Goal: Transaction & Acquisition: Purchase product/service

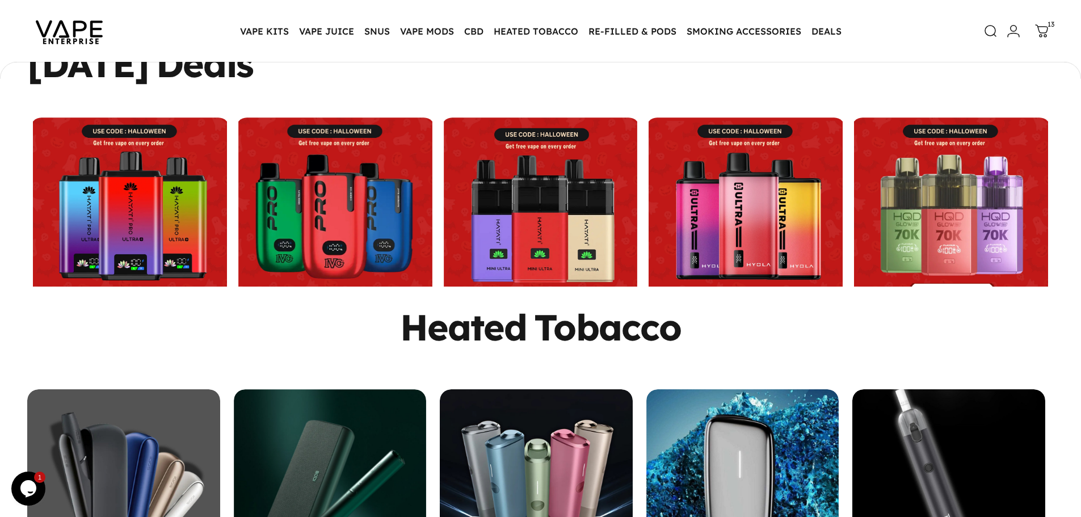
scroll to position [508, 0]
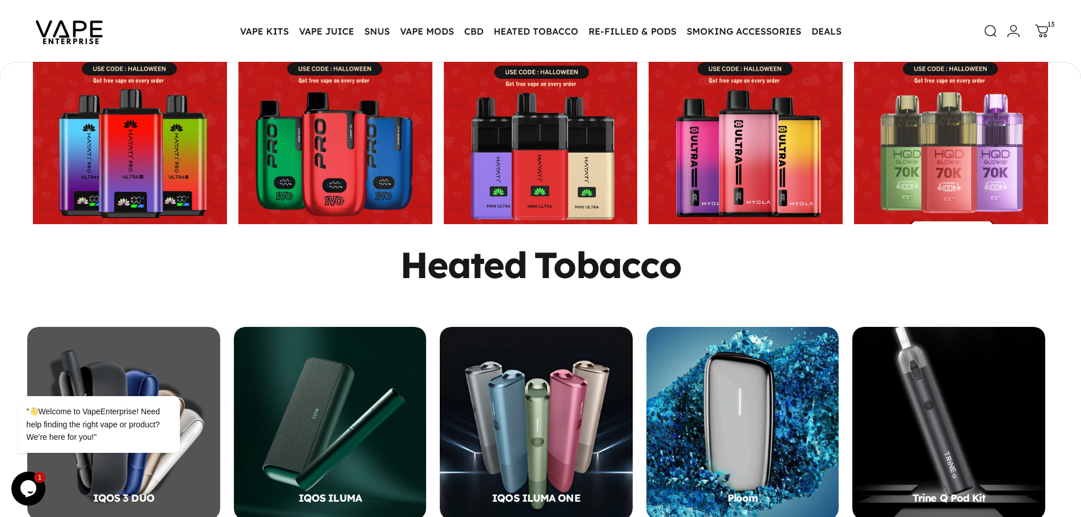
click at [360, 119] on link at bounding box center [336, 152] width 200 height 194
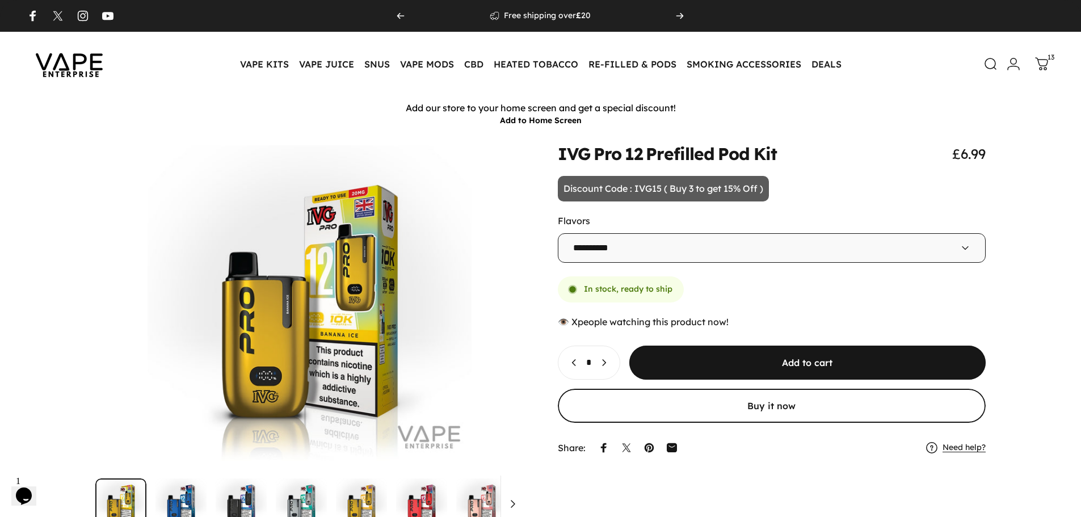
click at [1046, 59] on icon at bounding box center [1042, 64] width 12 height 12
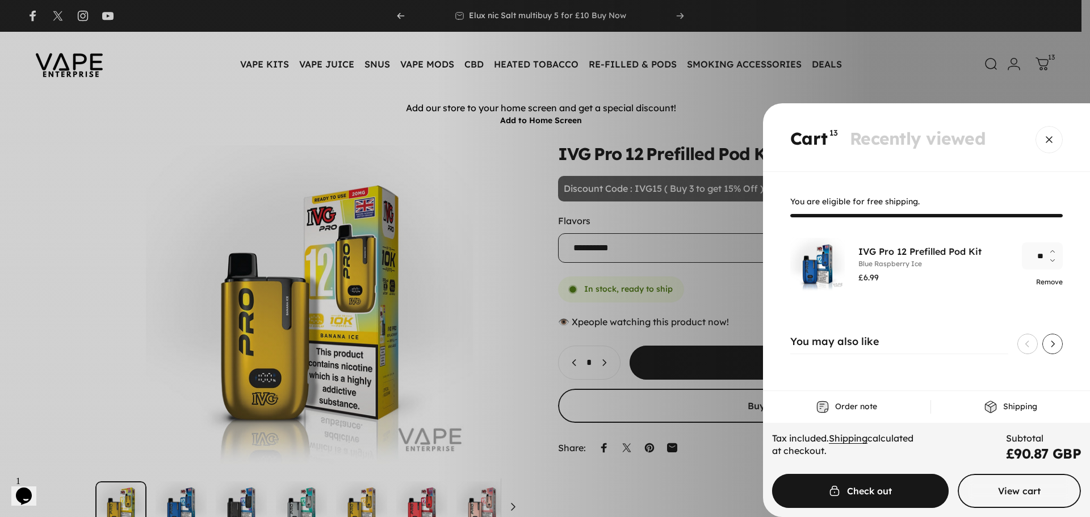
click at [1050, 282] on link "Remove" at bounding box center [1049, 282] width 27 height 9
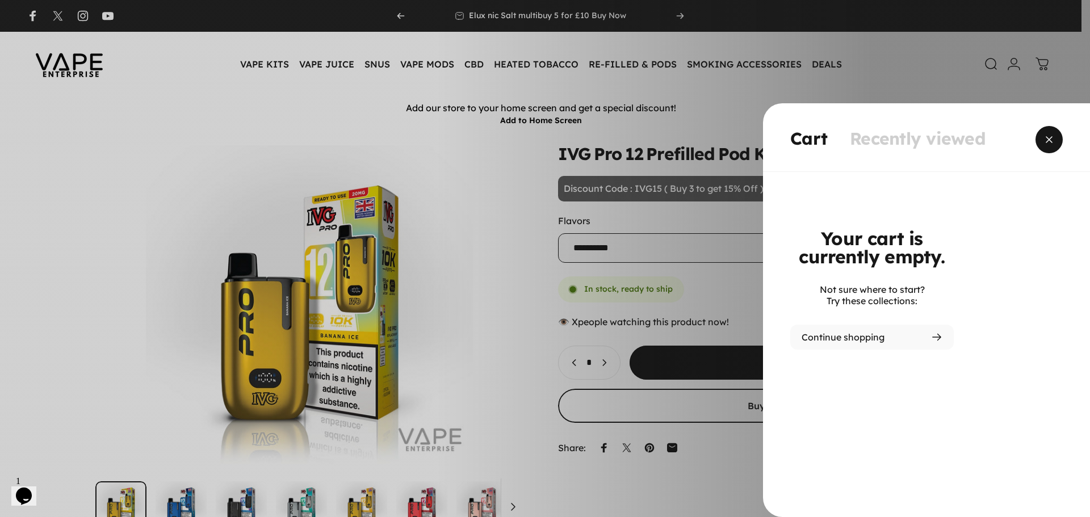
click at [1054, 145] on span "Close" at bounding box center [1048, 139] width 41 height 54
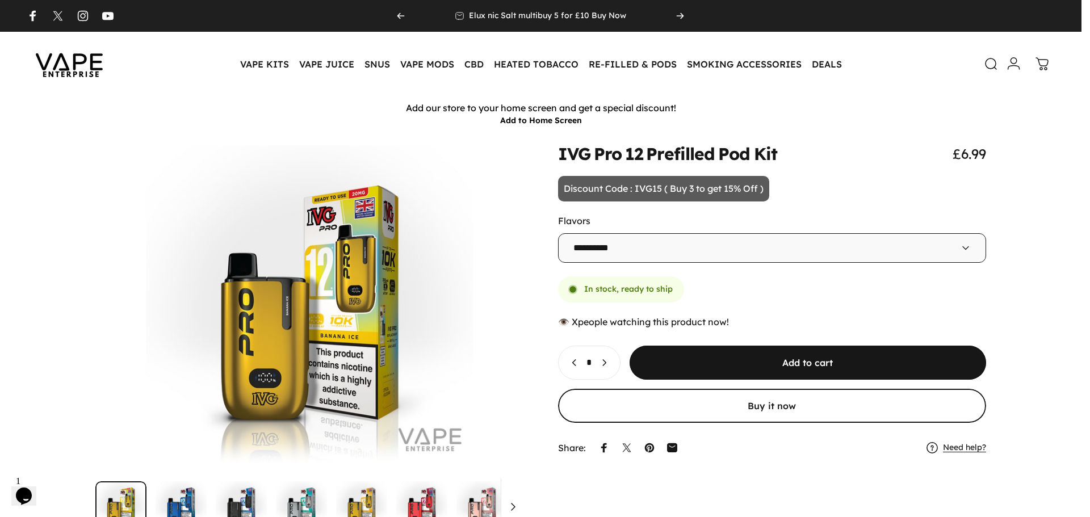
click at [1011, 62] on icon at bounding box center [1014, 64] width 14 height 14
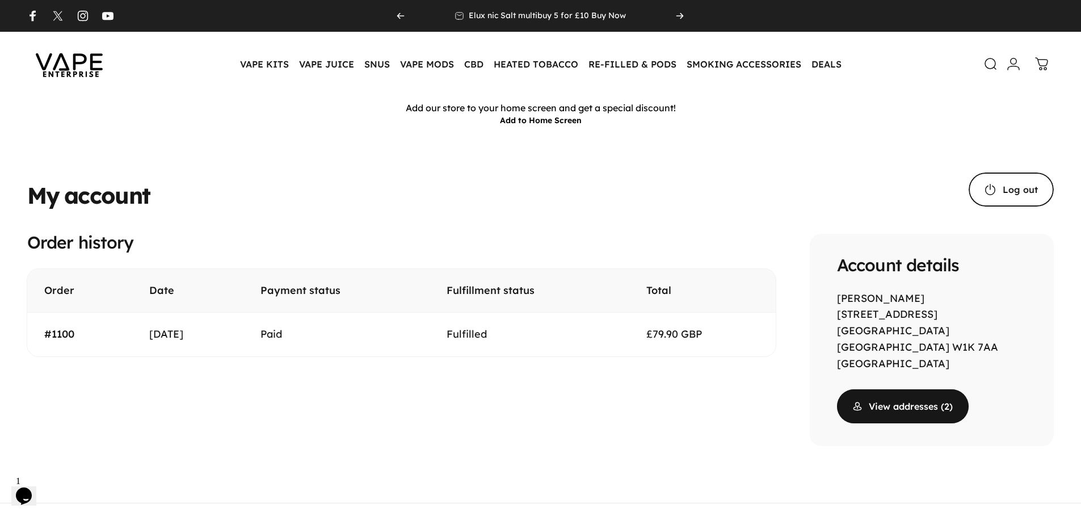
click at [63, 334] on link "#1100" at bounding box center [59, 333] width 30 height 13
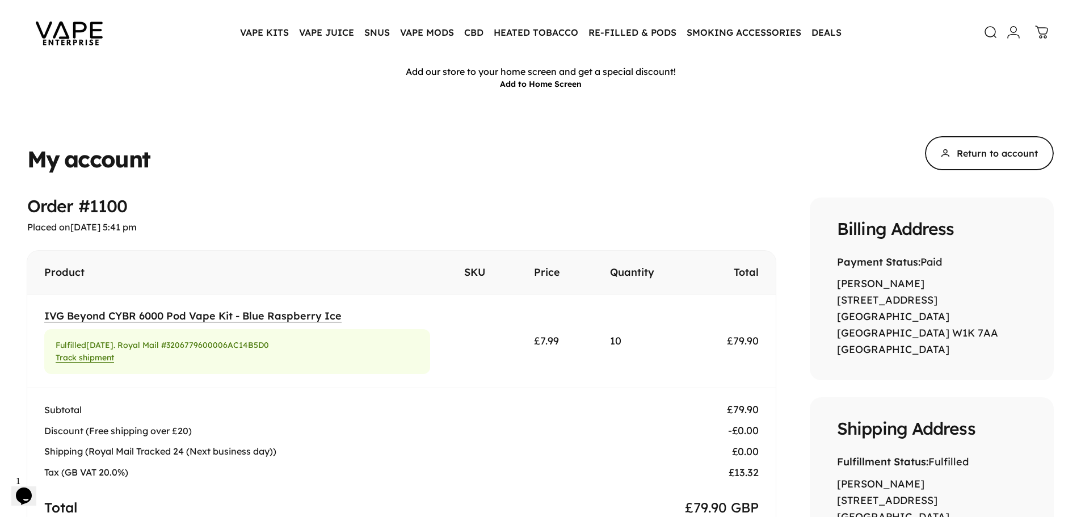
scroll to position [57, 0]
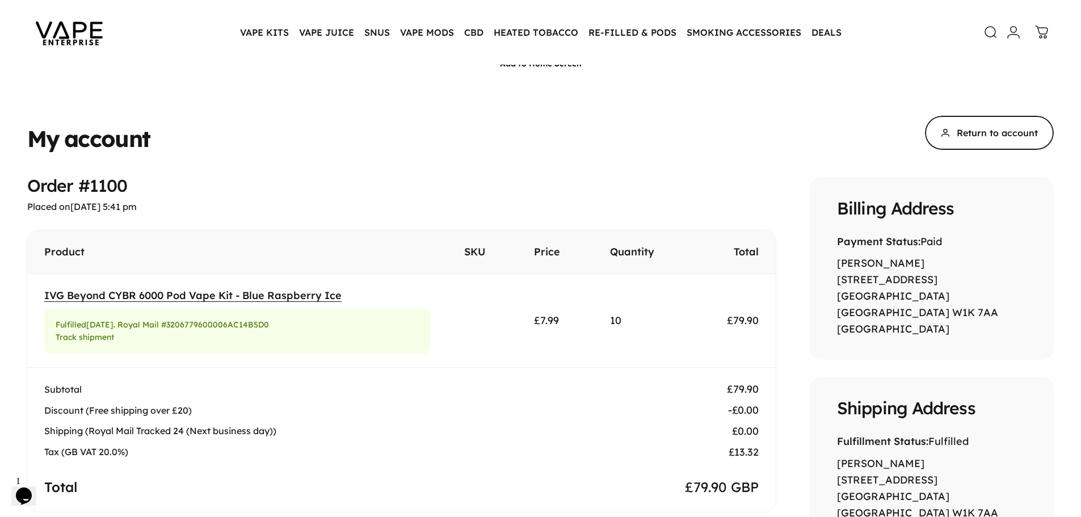
click at [90, 338] on link "Track shipment" at bounding box center [85, 337] width 58 height 10
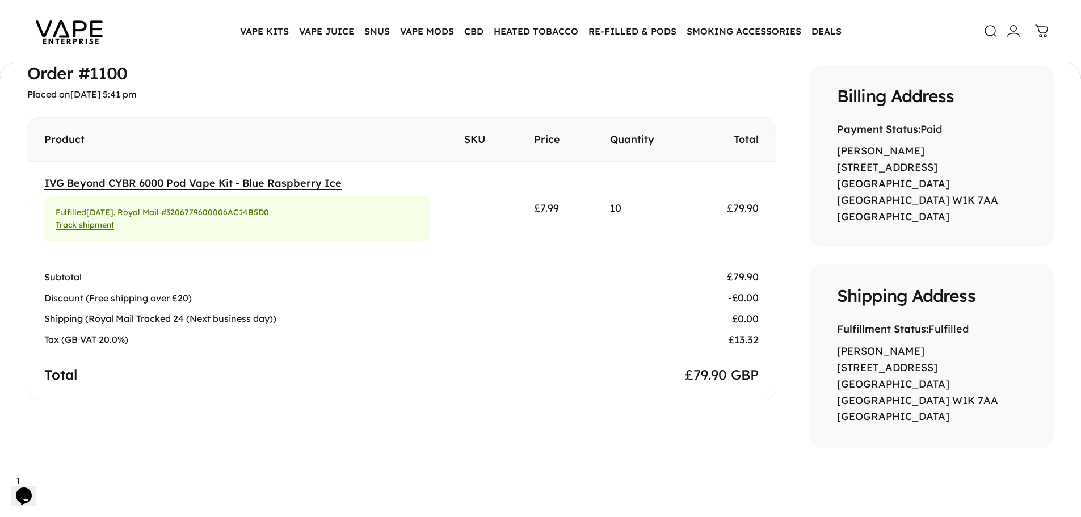
scroll to position [146, 0]
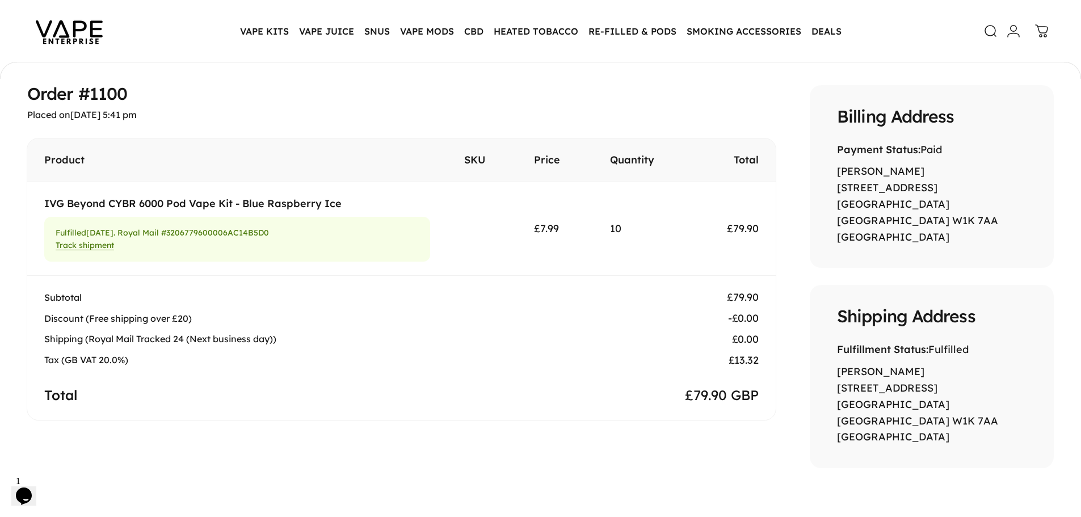
click at [173, 202] on link "IVG Beyond CYBR 6000 Pod Vape Kit - Blue Raspberry Ice" at bounding box center [192, 203] width 297 height 13
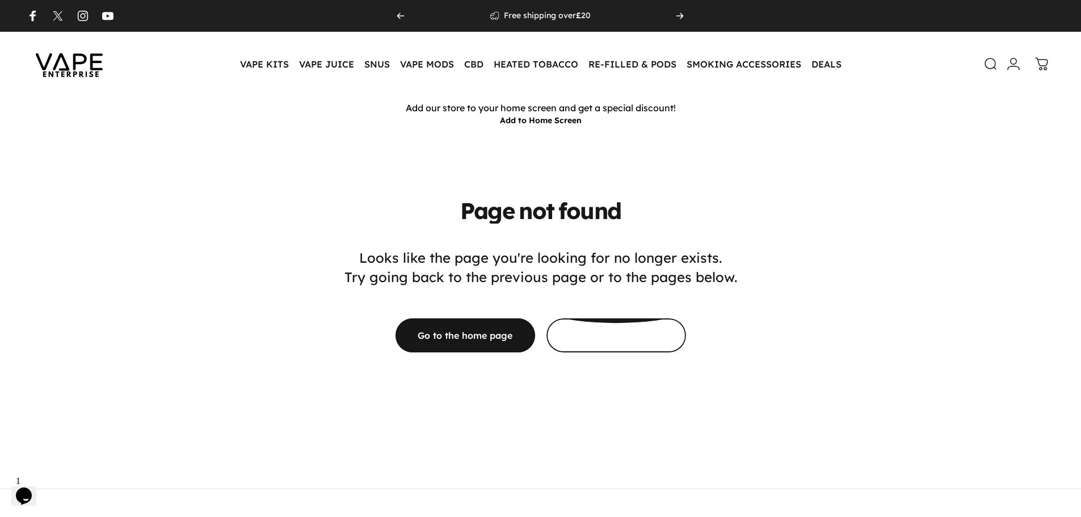
click at [598, 323] on span at bounding box center [615, 289] width 209 height 68
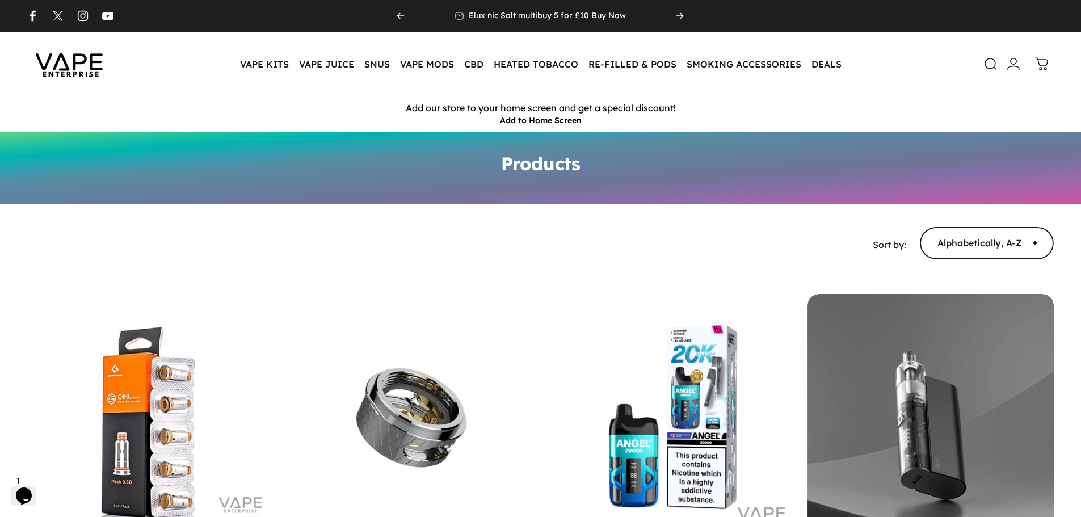
click at [73, 68] on img at bounding box center [69, 63] width 102 height 53
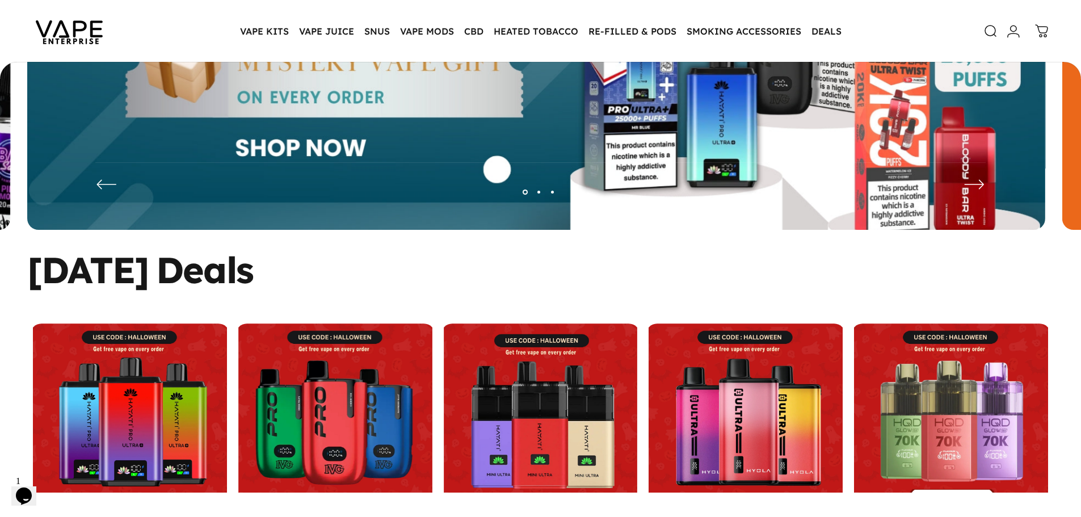
scroll to position [394, 0]
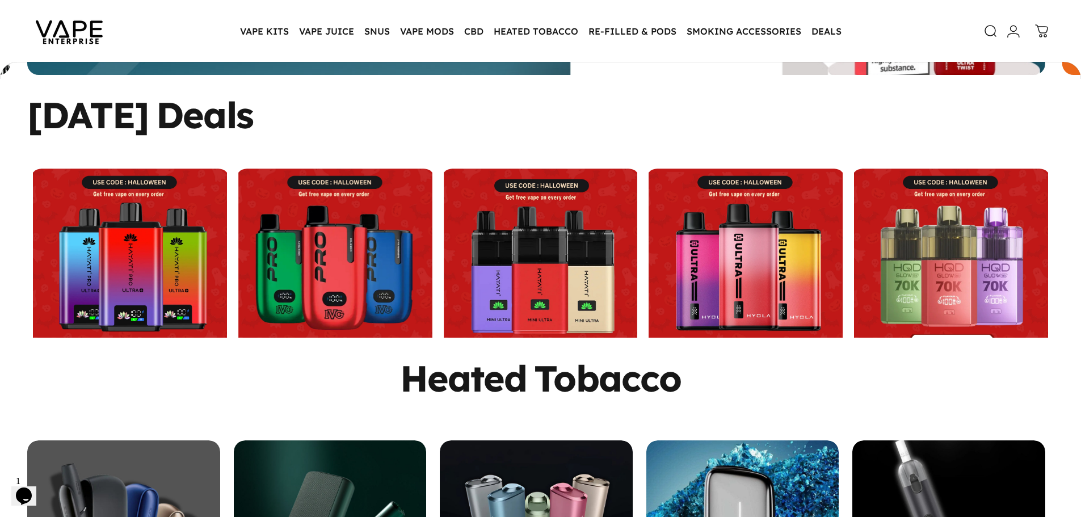
click at [334, 225] on link at bounding box center [336, 266] width 200 height 194
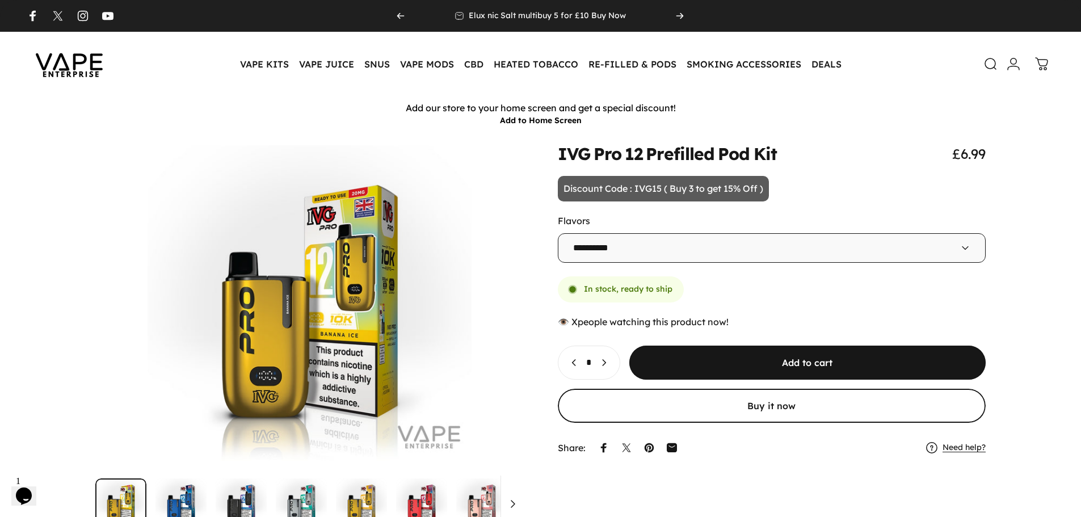
click at [964, 251] on icon at bounding box center [965, 247] width 11 height 11
click at [925, 251] on select "**********" at bounding box center [772, 248] width 429 height 30
select select "**********"
click at [558, 233] on select "**********" at bounding box center [772, 248] width 429 height 30
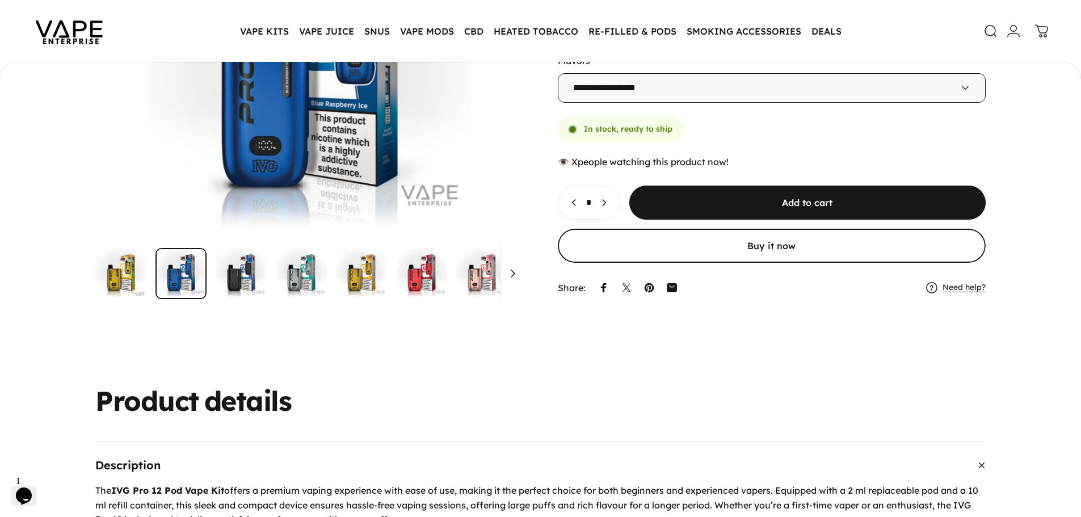
scroll to position [111, 0]
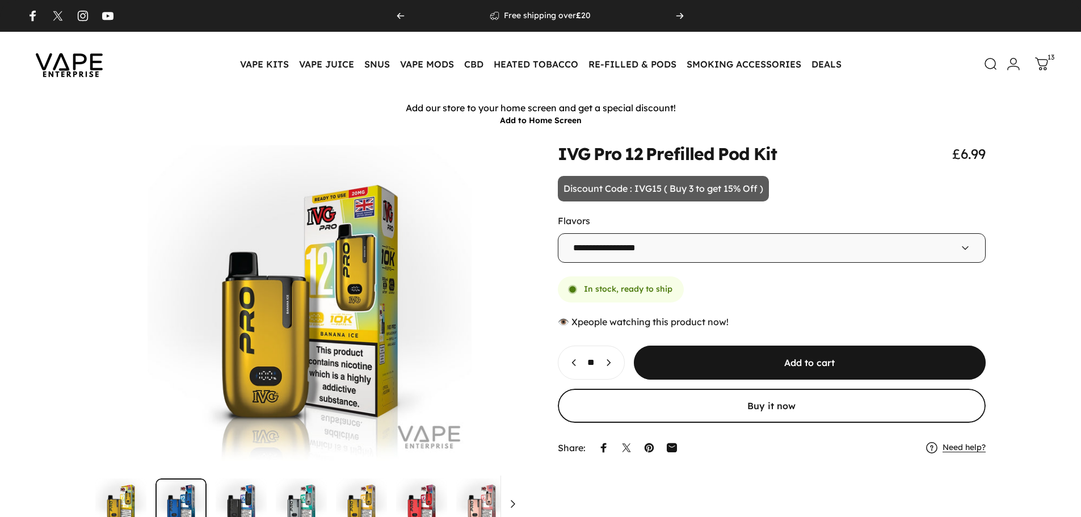
select select "**********"
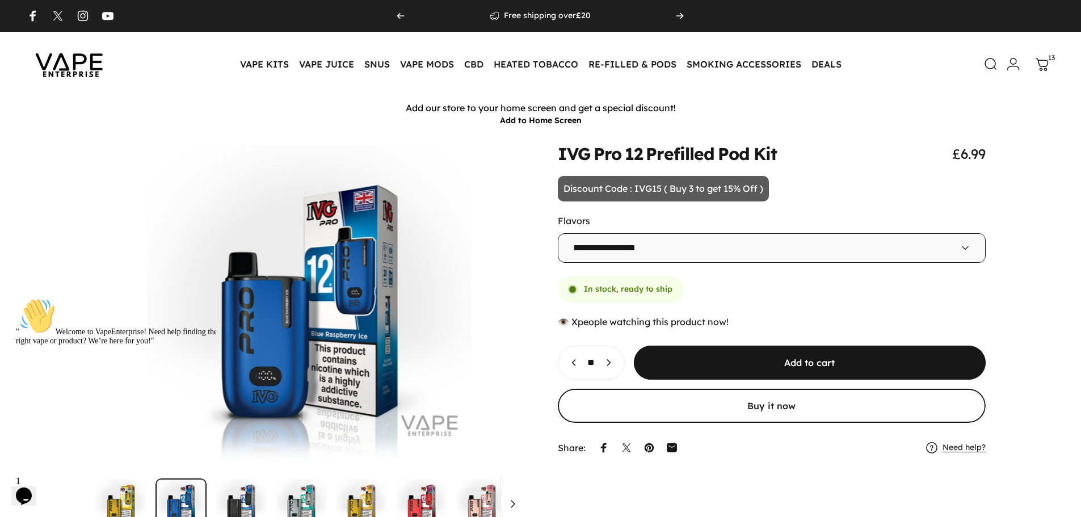
click at [1044, 68] on icon at bounding box center [1043, 65] width 14 height 14
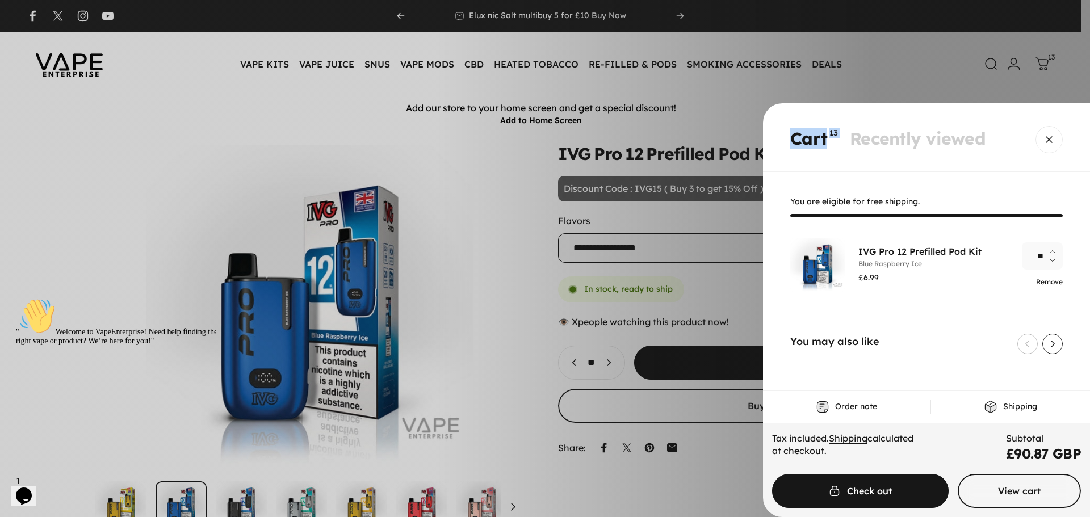
click at [1055, 281] on link "Remove" at bounding box center [1049, 282] width 27 height 9
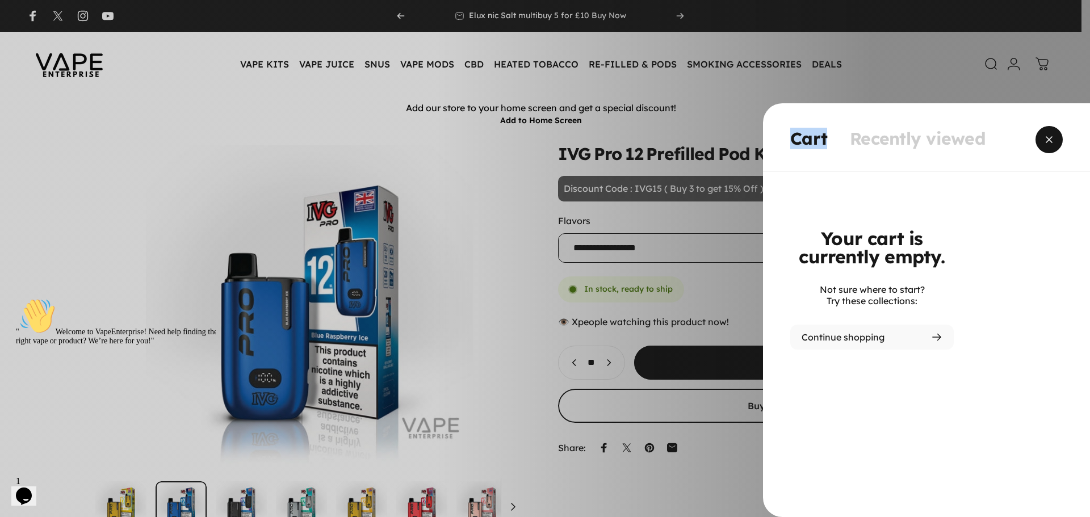
click at [1053, 138] on span "Close" at bounding box center [1048, 139] width 41 height 54
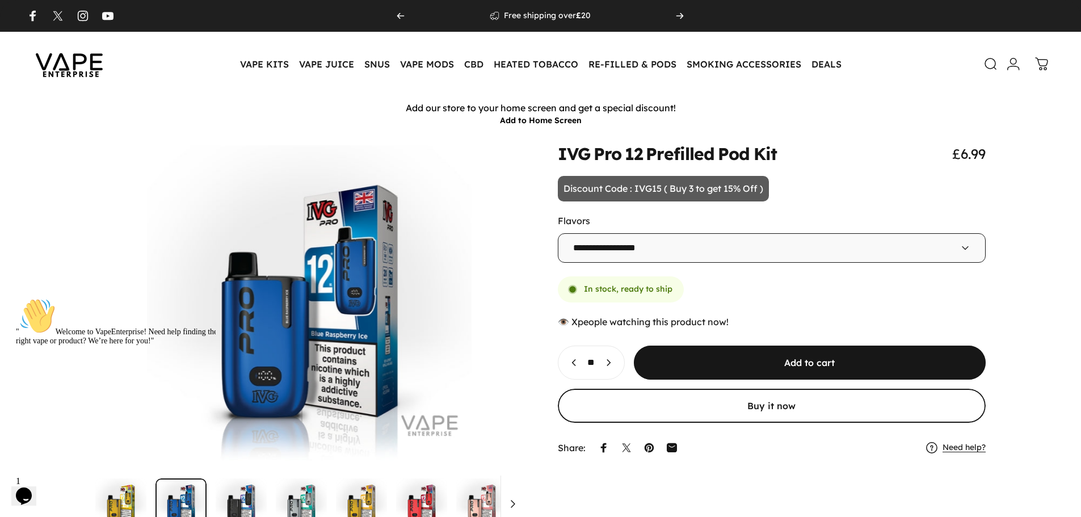
click at [570, 364] on icon "Decrease quantity for IVG Pro 12 Prefilled Pod Kit" at bounding box center [574, 362] width 11 height 11
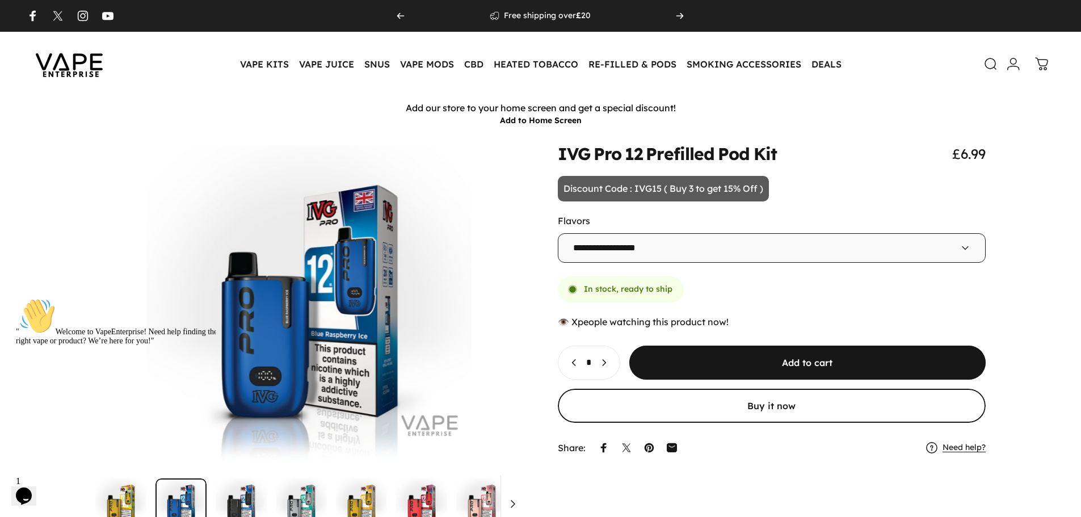
click at [570, 364] on icon "Decrease quantity for IVG Pro 12 Prefilled Pod Kit" at bounding box center [574, 362] width 11 height 11
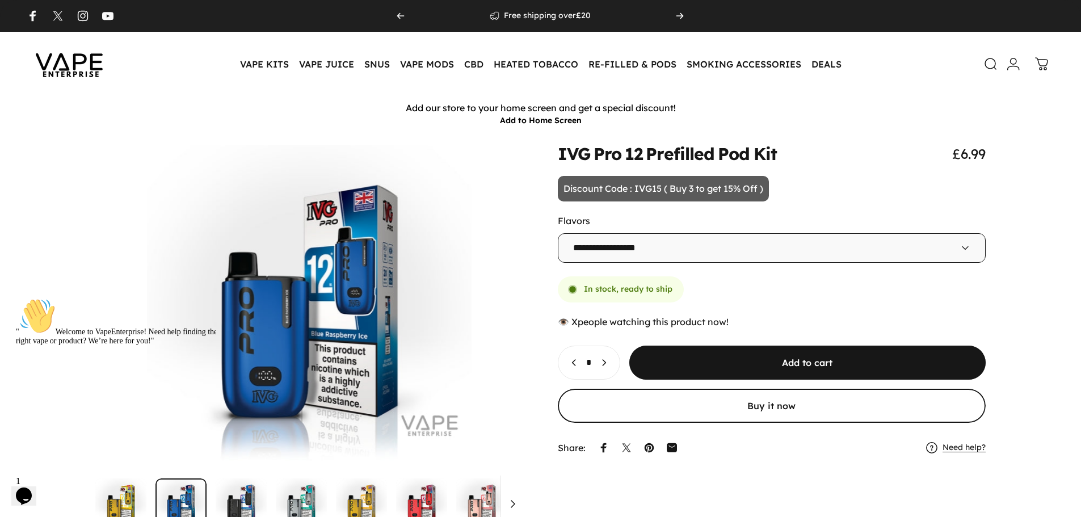
type input "*"
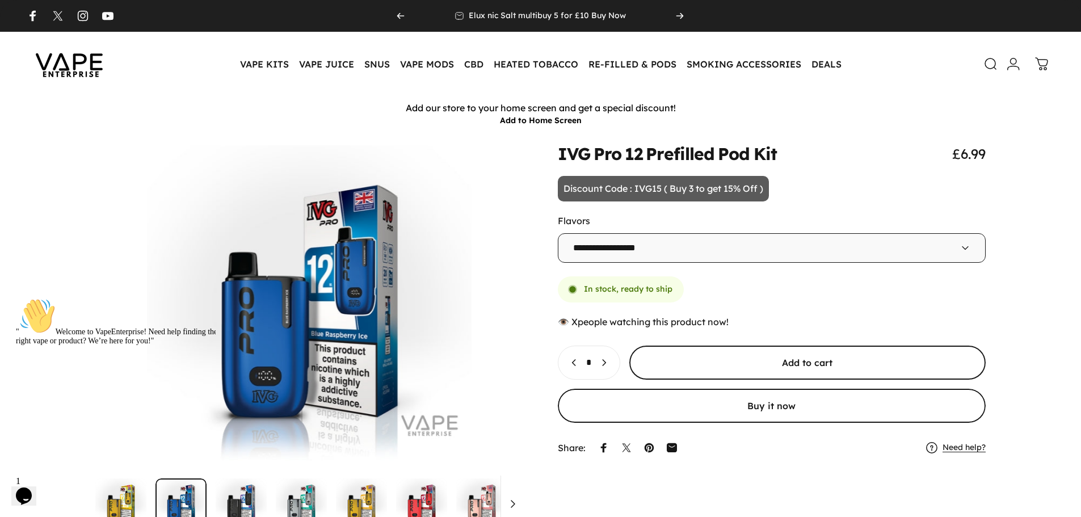
click at [809, 360] on span "submit" at bounding box center [807, 363] width 535 height 68
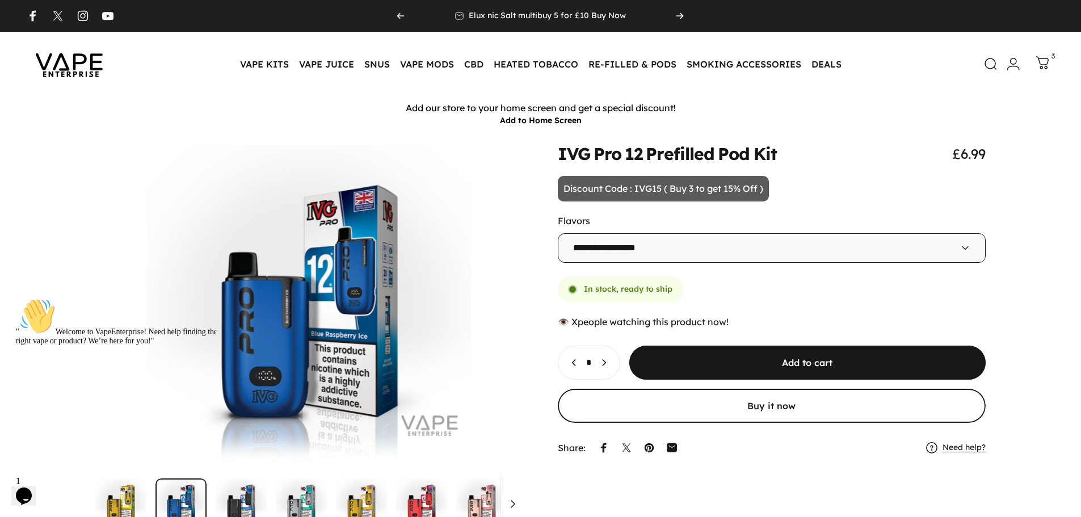
click at [1047, 58] on icon at bounding box center [1043, 63] width 14 height 14
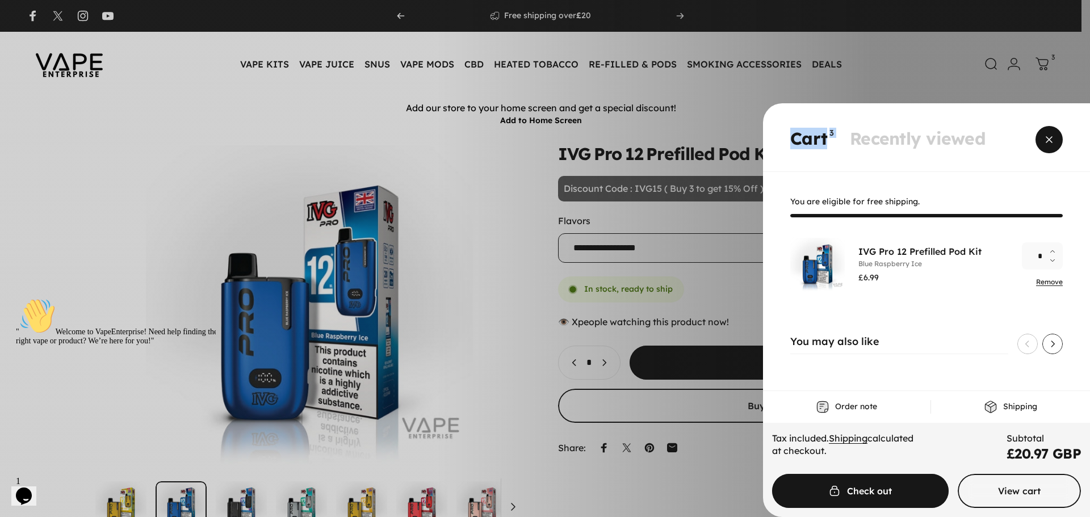
click at [1053, 141] on span "Close" at bounding box center [1048, 139] width 41 height 54
